Goal: Task Accomplishment & Management: Use online tool/utility

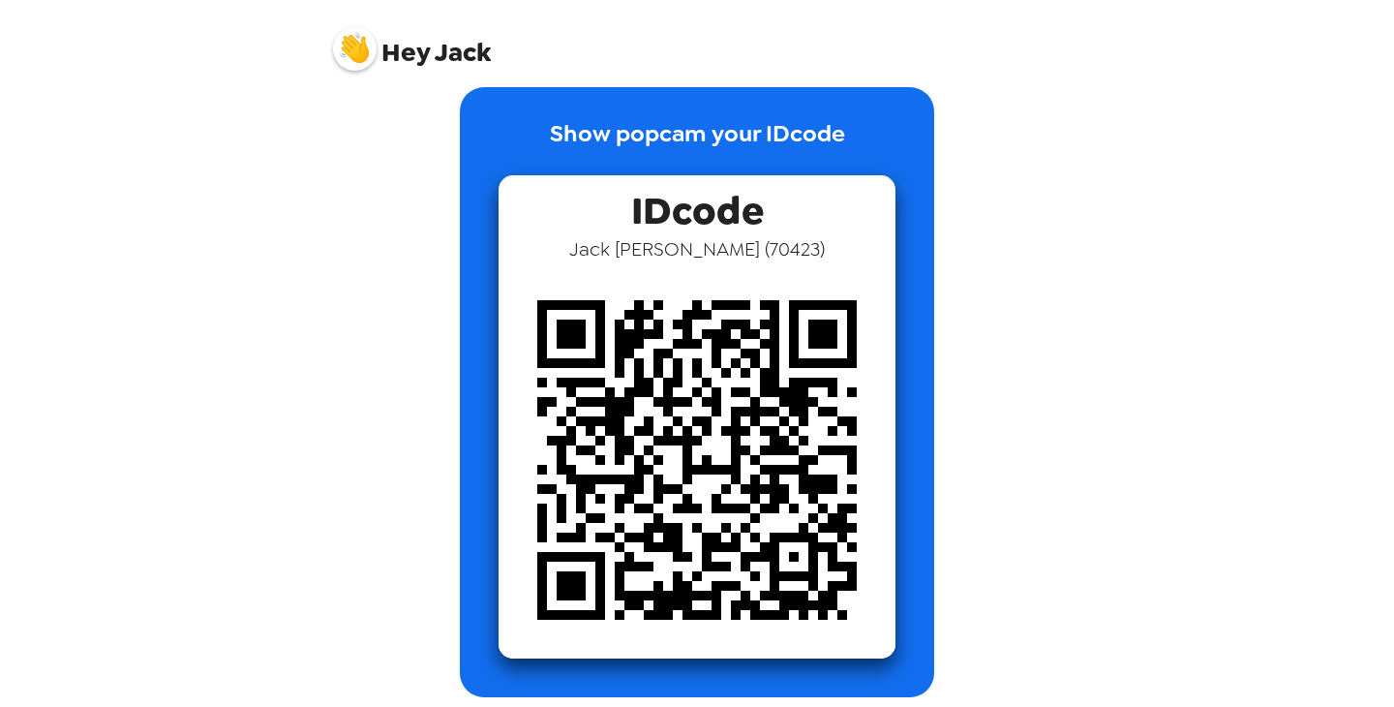
scroll to position [35, 0]
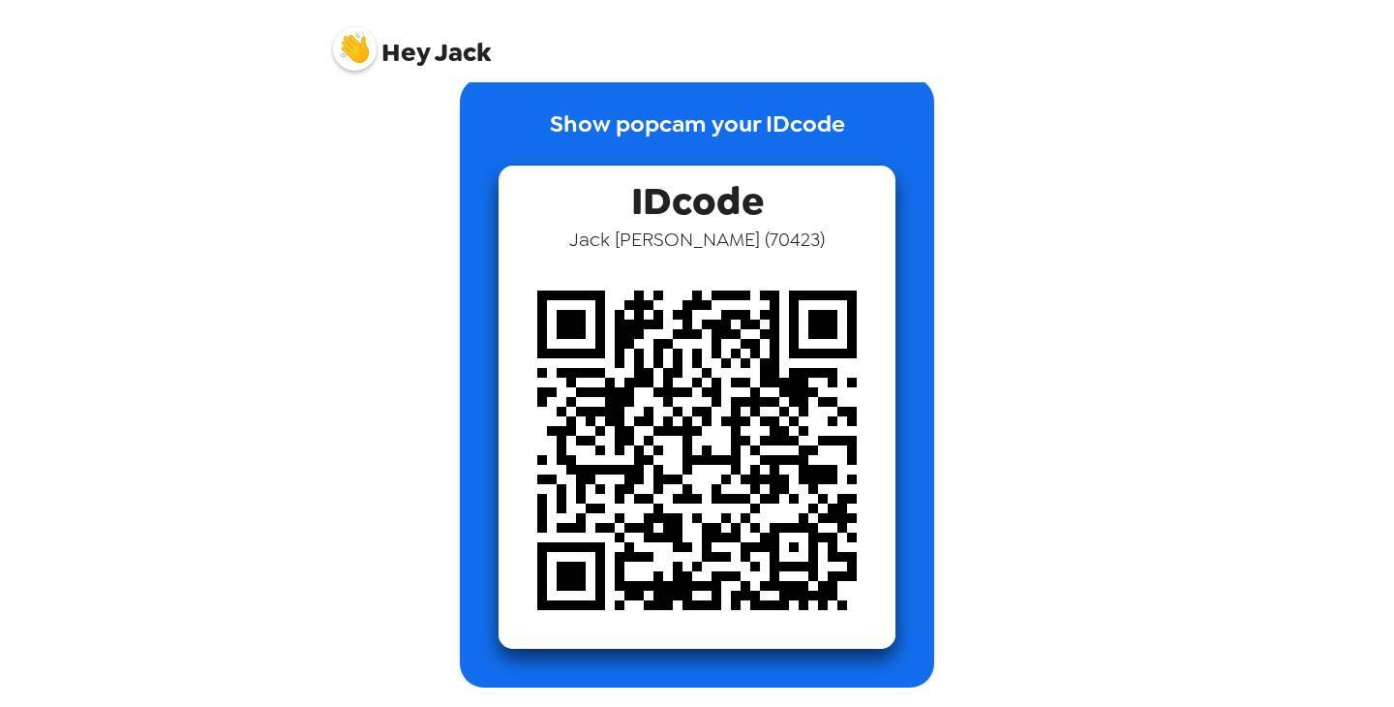
click at [728, 378] on img at bounding box center [696, 450] width 397 height 397
